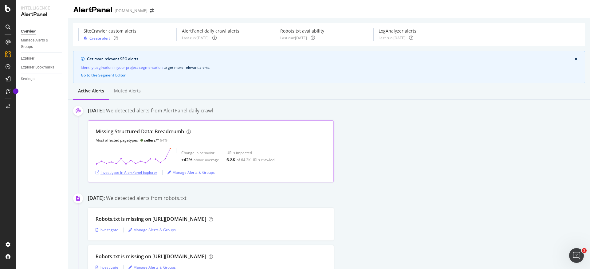
click at [140, 174] on div "Investigate in AlertPanel Explorer" at bounding box center [127, 172] width 62 height 5
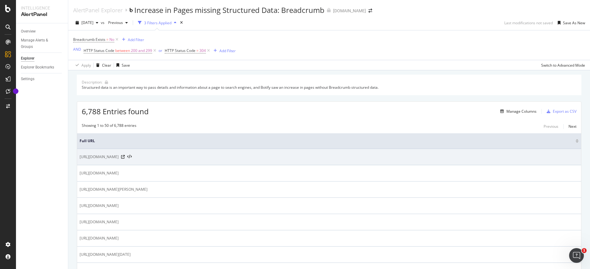
click at [208, 154] on div "[URL][DOMAIN_NAME]" at bounding box center [329, 157] width 499 height 6
click at [125, 157] on icon at bounding box center [123, 157] width 4 height 4
